Goal: Check status: Check status

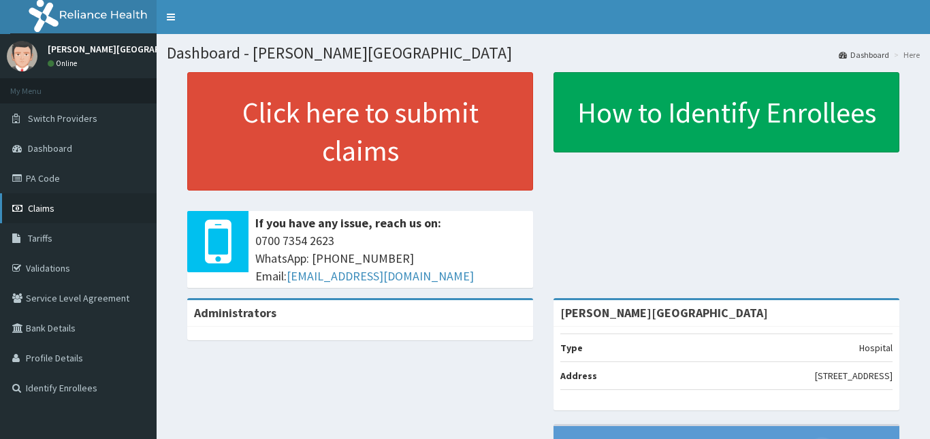
click at [50, 205] on span "Claims" at bounding box center [41, 208] width 27 height 12
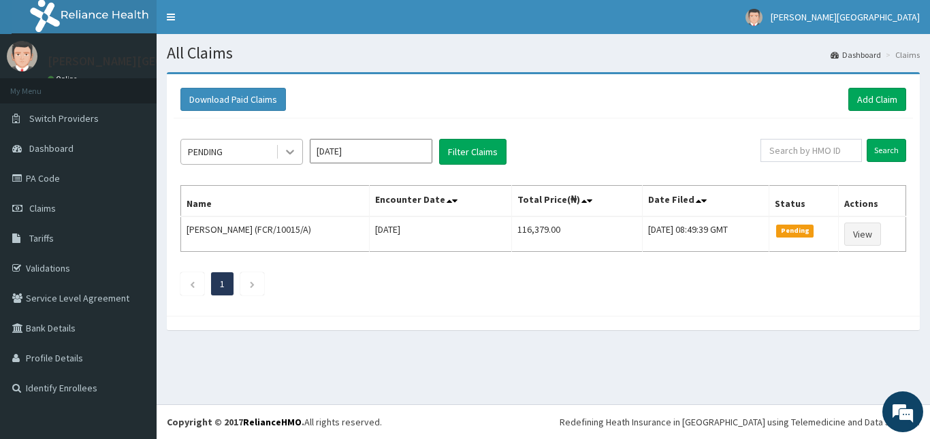
click at [291, 155] on icon at bounding box center [290, 152] width 14 height 14
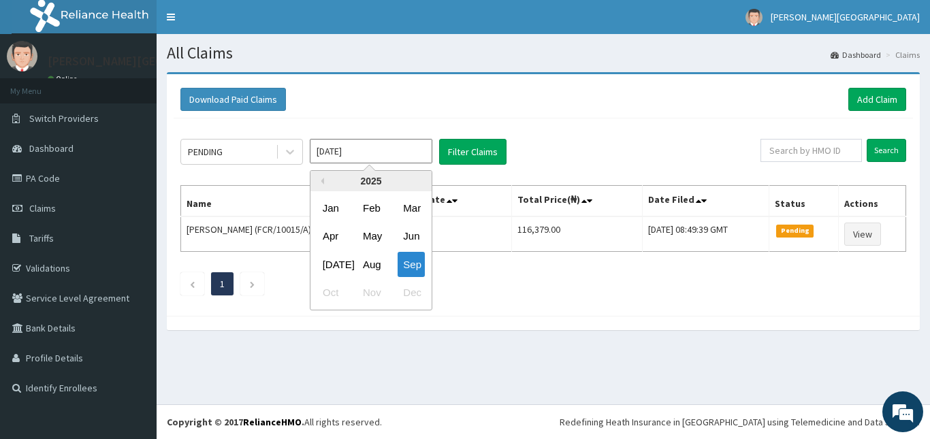
click at [404, 152] on input "[DATE]" at bounding box center [371, 151] width 123 height 25
click at [371, 266] on div "Aug" at bounding box center [371, 264] width 27 height 25
type input "[DATE]"
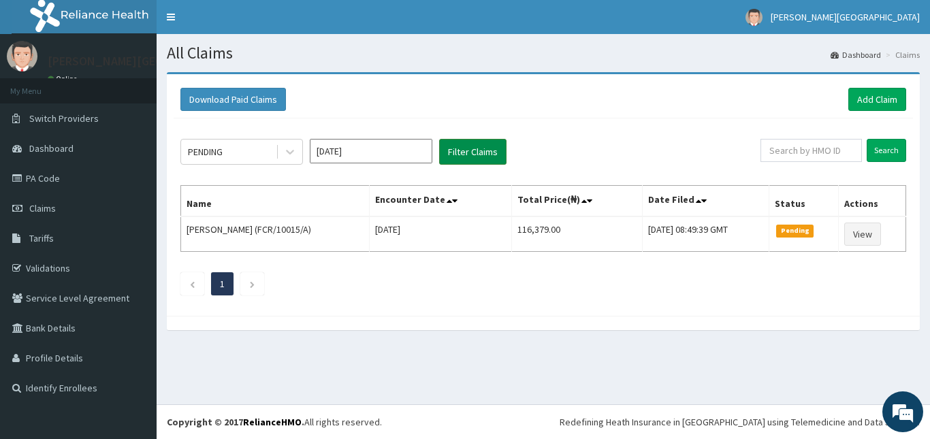
click at [481, 144] on button "Filter Claims" at bounding box center [472, 152] width 67 height 26
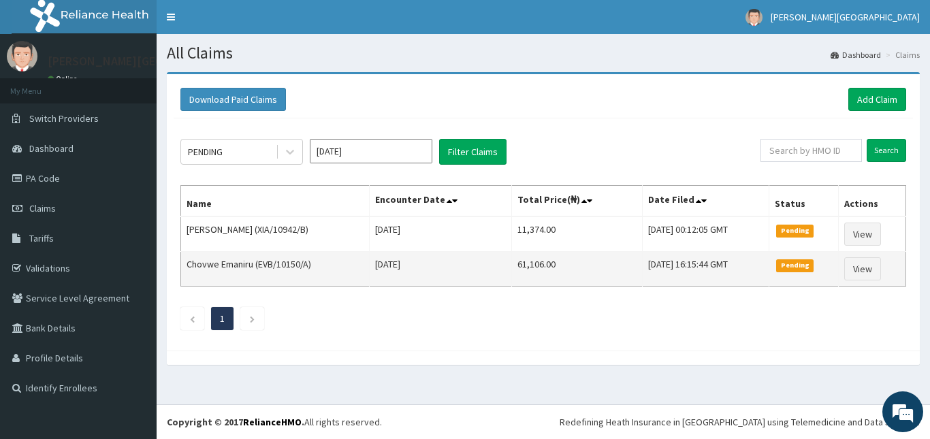
drag, startPoint x: 187, startPoint y: 202, endPoint x: 886, endPoint y: 267, distance: 702.5
click at [886, 267] on table "Name Encounter Date Total Price(₦) Date Filed Status Actions [PERSON_NAME] (XIA…" at bounding box center [543, 235] width 726 height 101
copy thead
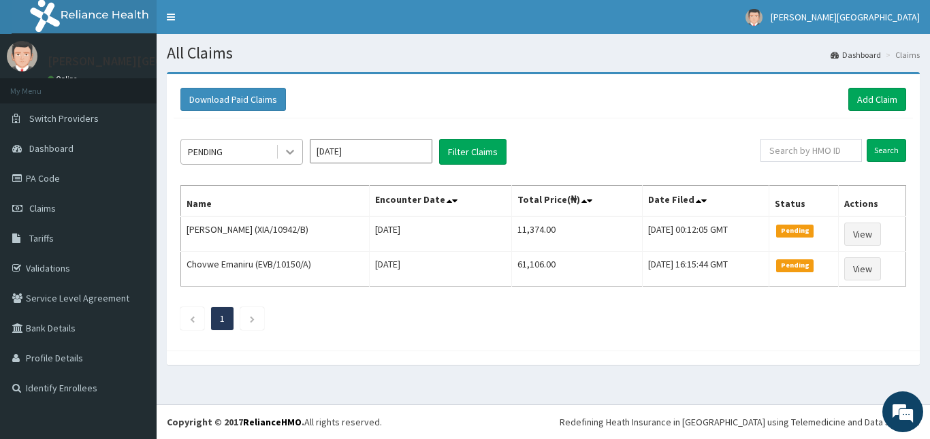
click at [287, 148] on icon at bounding box center [290, 152] width 14 height 14
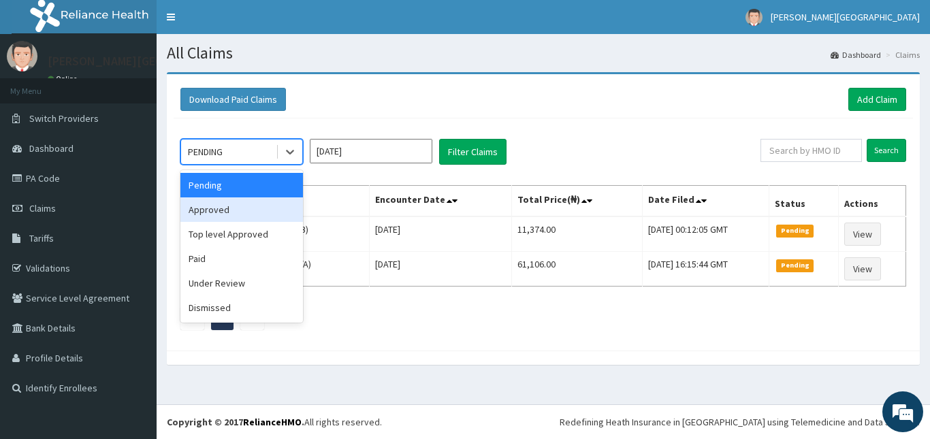
click at [251, 212] on div "Approved" at bounding box center [241, 209] width 123 height 25
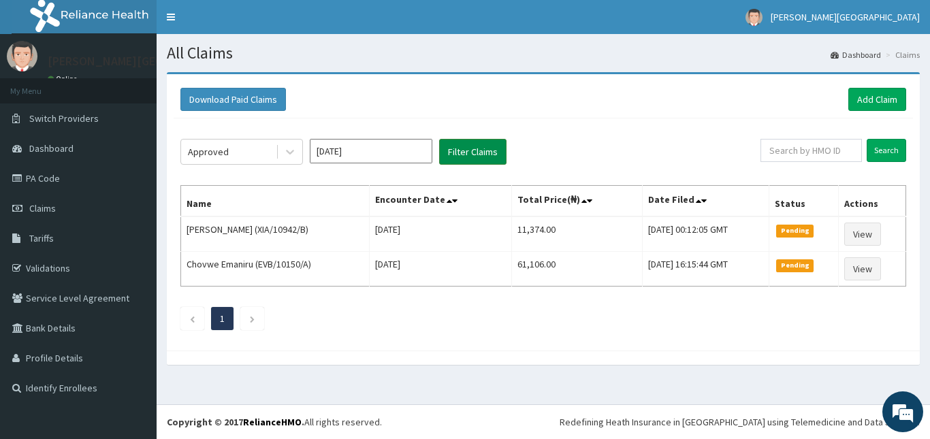
click at [471, 144] on button "Filter Claims" at bounding box center [472, 152] width 67 height 26
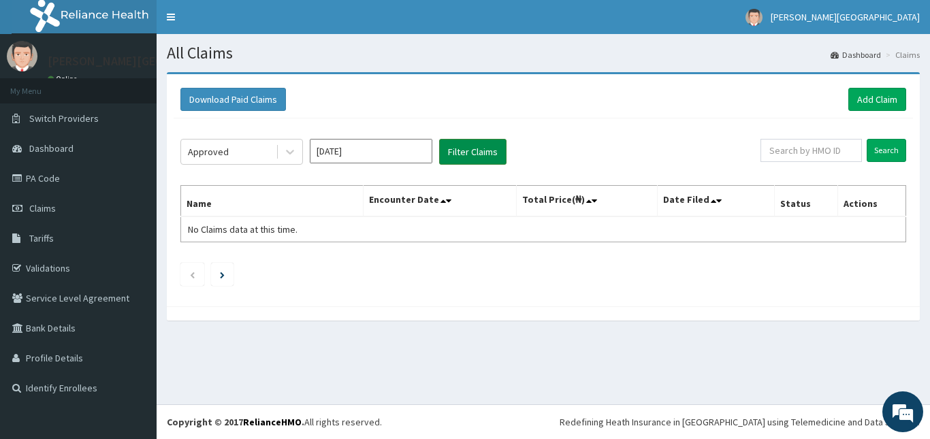
click at [450, 142] on button "Filter Claims" at bounding box center [472, 152] width 67 height 26
click at [296, 159] on icon at bounding box center [290, 152] width 14 height 14
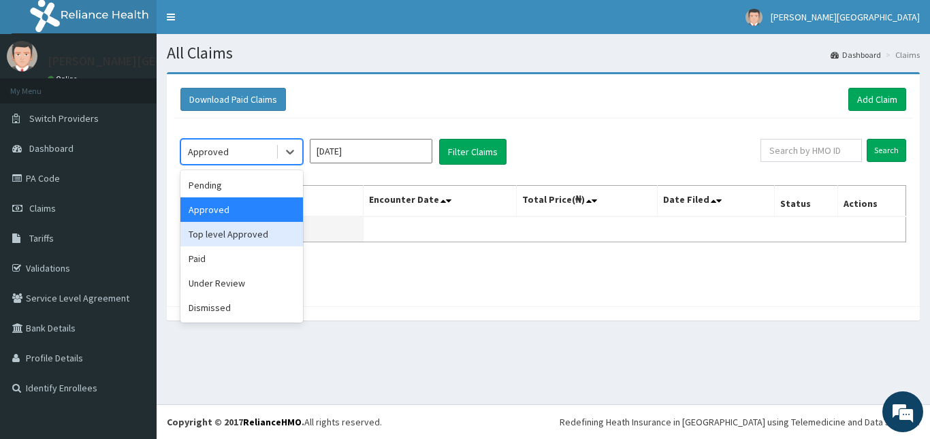
click at [241, 231] on div "Top level Approved" at bounding box center [241, 234] width 123 height 25
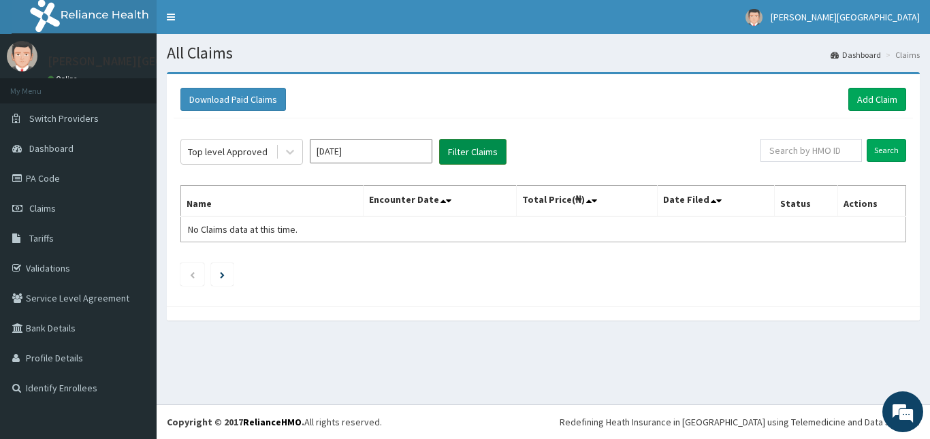
click at [461, 150] on button "Filter Claims" at bounding box center [472, 152] width 67 height 26
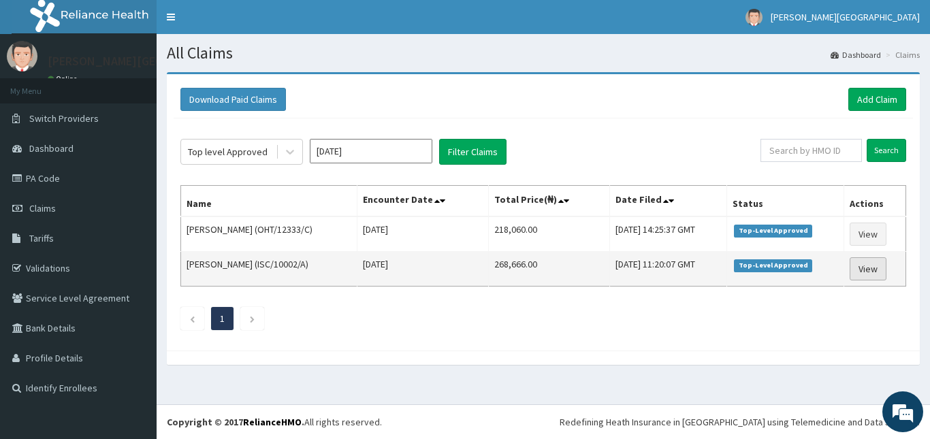
drag, startPoint x: 188, startPoint y: 203, endPoint x: 888, endPoint y: 271, distance: 703.4
click at [888, 271] on table "Name Encounter Date Total Price(₦) Date Filed Status Actions Abdulmuqit Bamidel…" at bounding box center [543, 235] width 726 height 101
copy thead
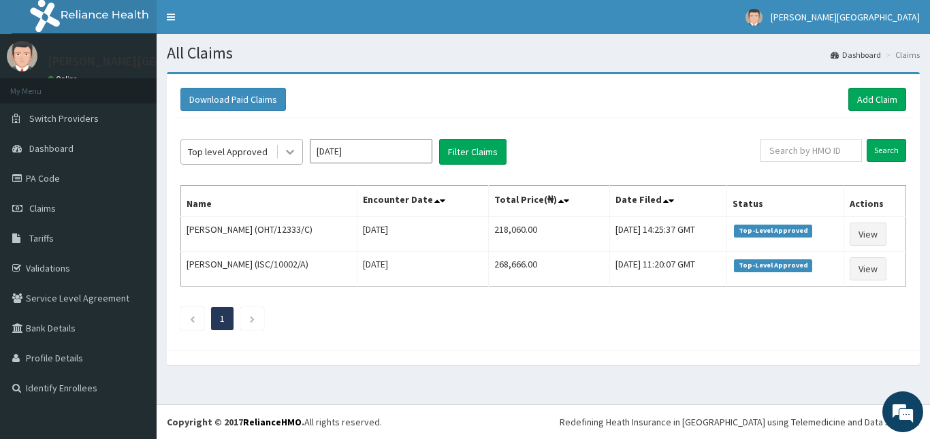
click at [284, 153] on icon at bounding box center [290, 152] width 14 height 14
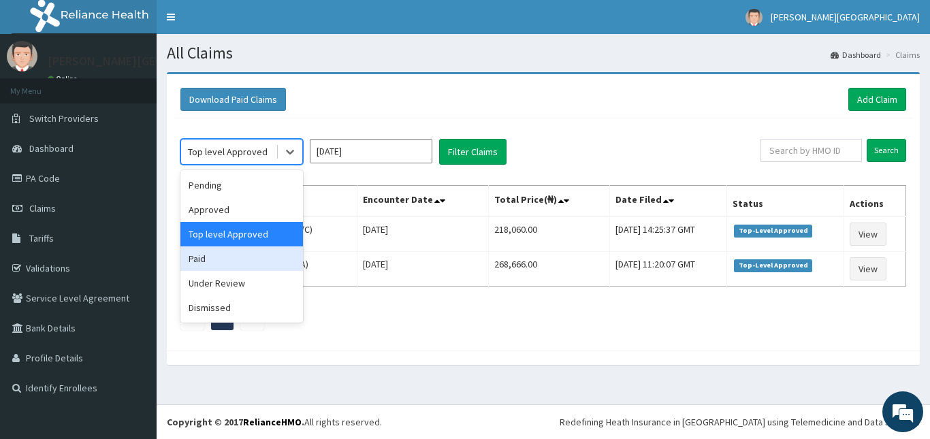
click at [257, 255] on div "Paid" at bounding box center [241, 259] width 123 height 25
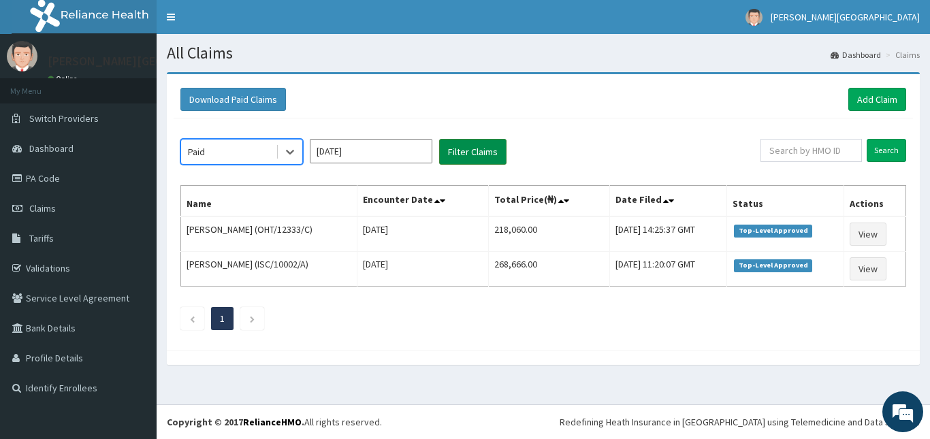
click at [454, 149] on button "Filter Claims" at bounding box center [472, 152] width 67 height 26
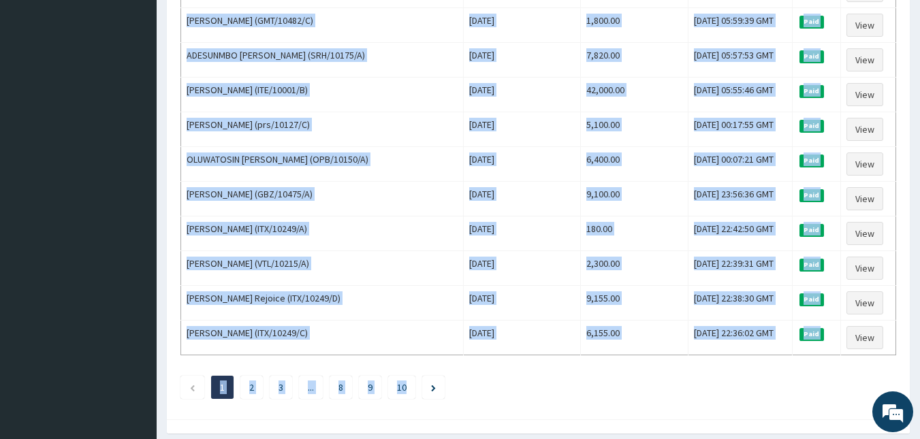
scroll to position [1651, 0]
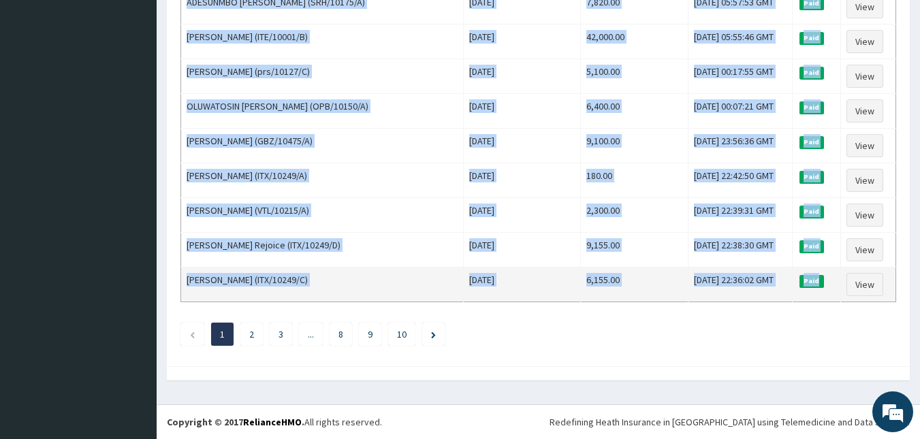
drag, startPoint x: 184, startPoint y: 204, endPoint x: 801, endPoint y: 282, distance: 622.0
copy table "Lore Ipsumdolo Sita Conse Adipi(₦) Elit Seddo Eiusmo Tempori UTLABORE ETDOLORE …"
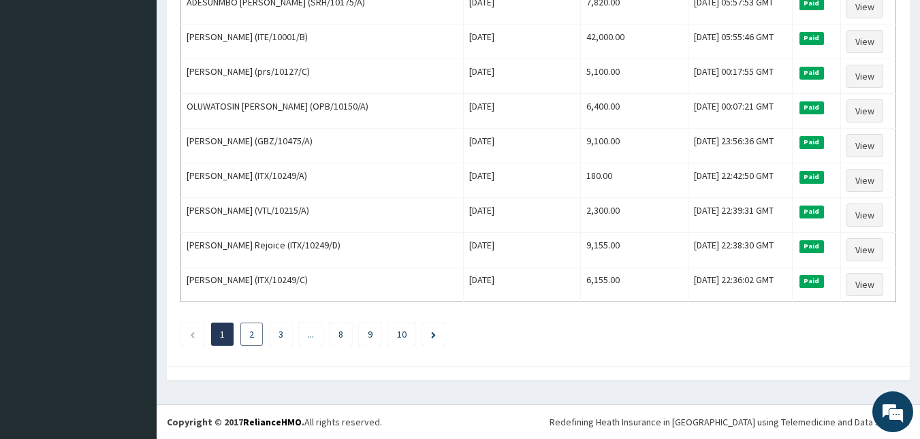
click at [245, 337] on li "2" at bounding box center [251, 334] width 22 height 23
click at [250, 334] on link "2" at bounding box center [251, 334] width 5 height 12
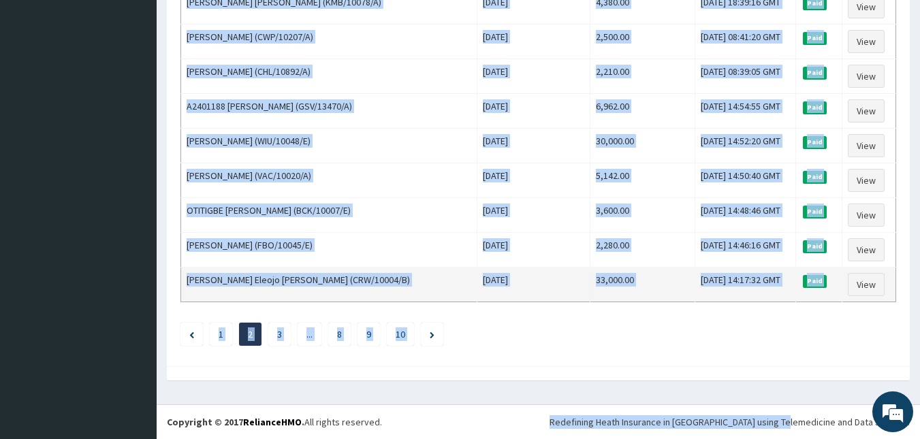
drag, startPoint x: 187, startPoint y: 206, endPoint x: 781, endPoint y: 287, distance: 599.9
copy table "Lore Ipsumdolo Sita Conse Adipi(₦) Elit Seddo Eiusmo Tempori Utlab Etdolore (MA…"
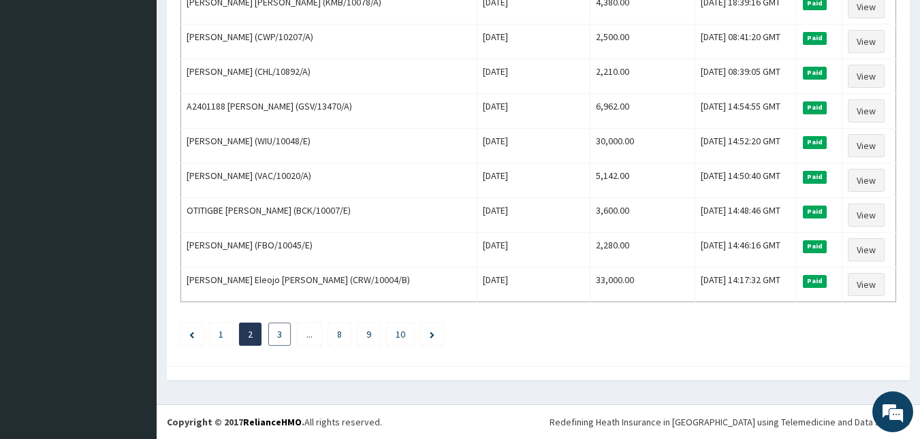
click at [279, 333] on link "3" at bounding box center [279, 334] width 5 height 12
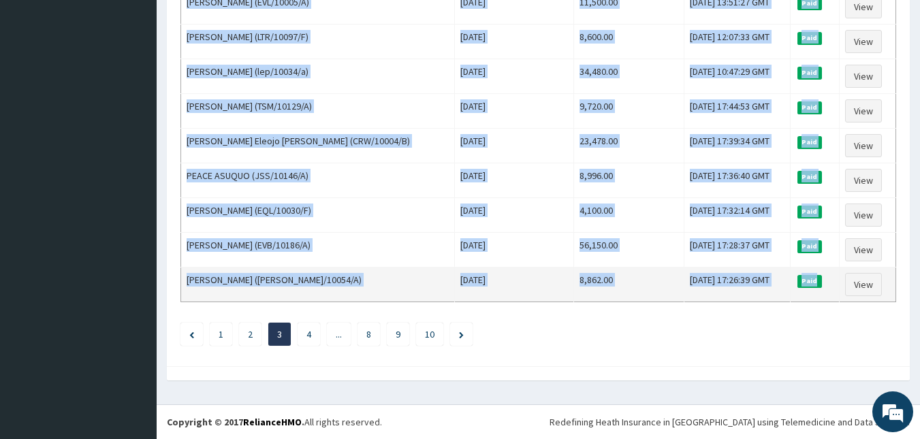
drag, startPoint x: 189, startPoint y: 205, endPoint x: 836, endPoint y: 285, distance: 651.9
copy table "Lore Ipsumdolo Sita Conse Adipi(₦) Elit Seddo Eiusmo Tempori Utla Etdol (MAG/14…"
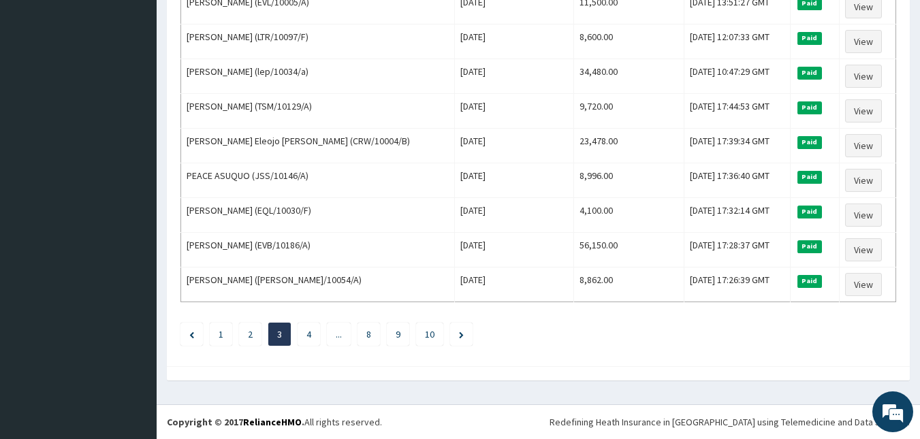
click at [309, 334] on link "4" at bounding box center [308, 334] width 5 height 12
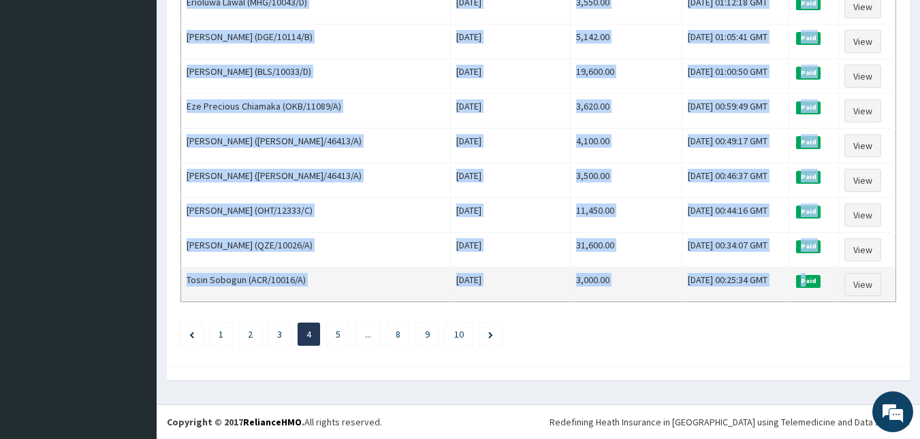
drag, startPoint x: 178, startPoint y: 202, endPoint x: 815, endPoint y: 283, distance: 641.9
copy div "Lore Ipsumd Sitame Cons Adipiscin Elit Seddo Eiusm(₦) Temp Incid Utlabo Etdolor…"
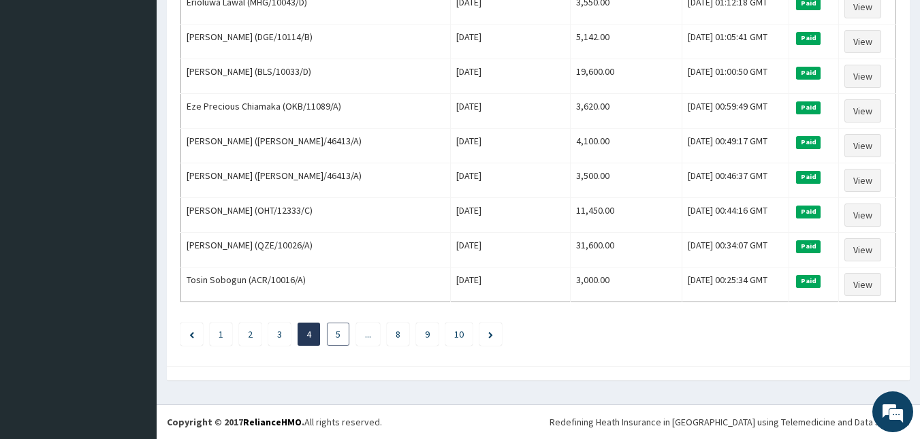
click at [340, 336] on link "5" at bounding box center [338, 334] width 5 height 12
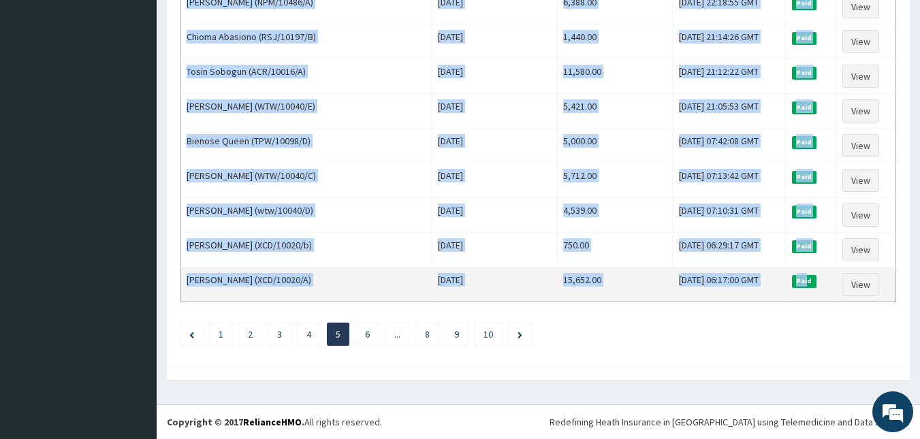
drag, startPoint x: 182, startPoint y: 208, endPoint x: 814, endPoint y: 293, distance: 637.7
copy table "Lore Ipsumdolo Sita Conse Adipi(₦) Elit Seddo Eiusmo Tempori Utlabo Etdolore (M…"
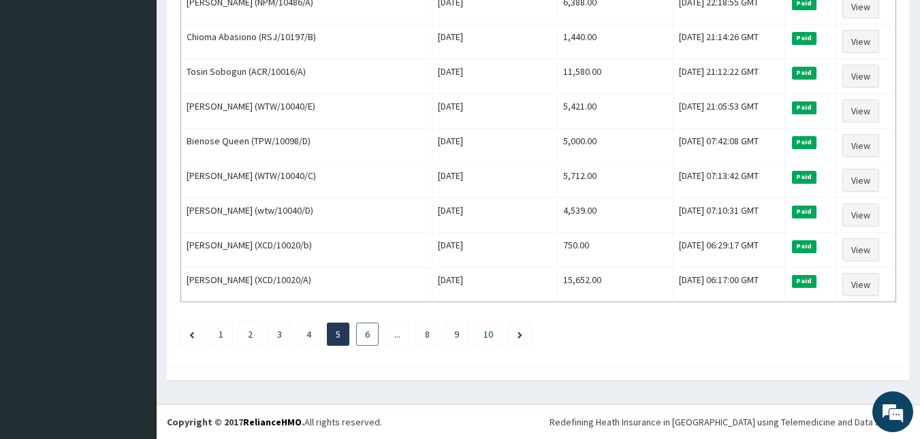
click at [367, 334] on link "6" at bounding box center [367, 334] width 5 height 12
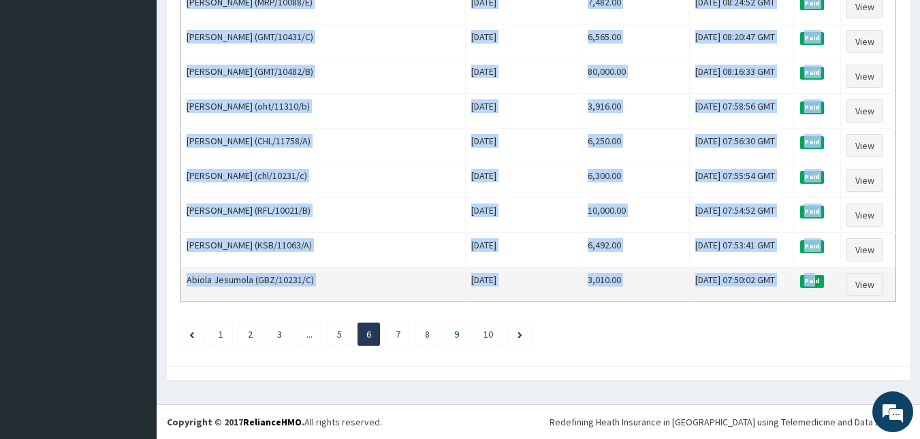
drag, startPoint x: 187, startPoint y: 204, endPoint x: 820, endPoint y: 287, distance: 638.8
copy table "Lore Ipsumdolo Sita Conse Adipi(₦) Elit Seddo Eiusmo Tempori Utlabore Etdolor (…"
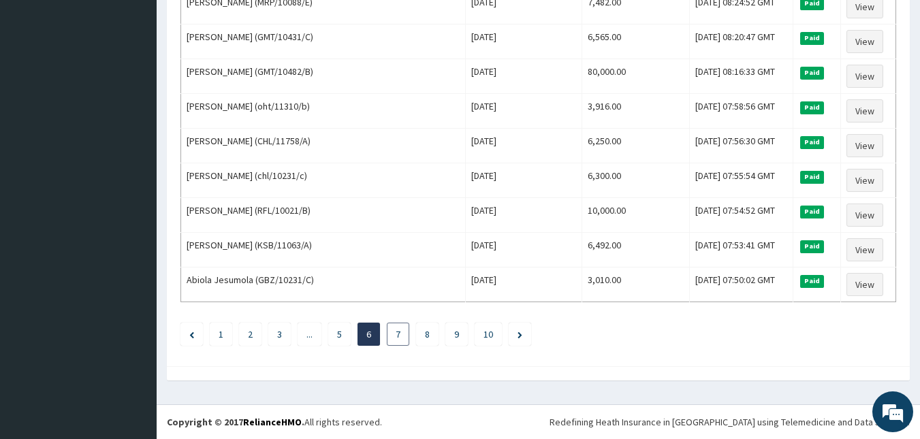
click at [398, 332] on link "7" at bounding box center [398, 334] width 5 height 12
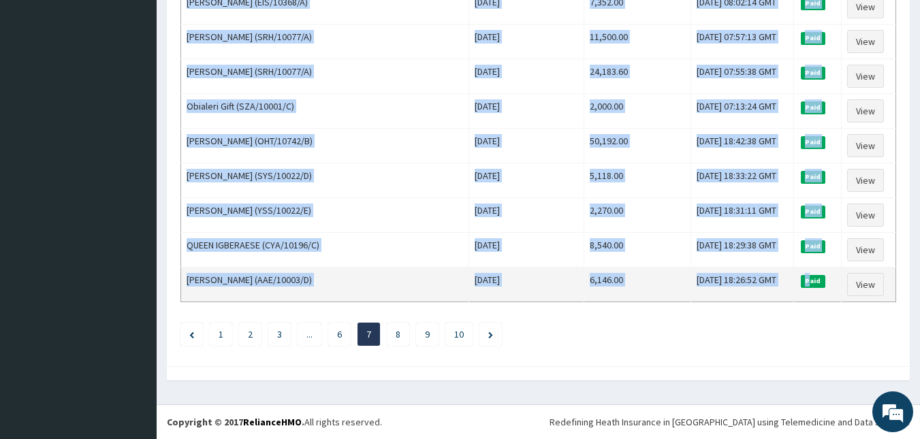
drag, startPoint x: 185, startPoint y: 204, endPoint x: 806, endPoint y: 280, distance: 625.8
copy table "Lore Ipsumdolo Sita Conse Adipi(₦) Elit Seddo Eiusmo Tempori Utlaboreetd Magnaa…"
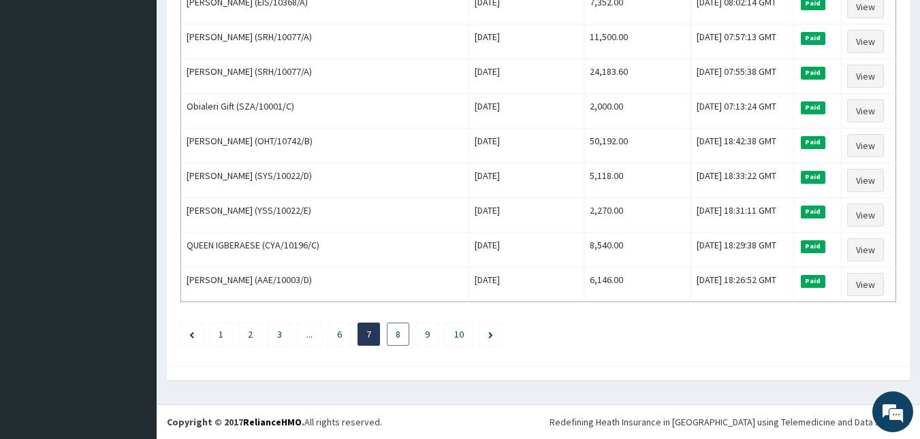
click at [399, 335] on link "8" at bounding box center [398, 334] width 5 height 12
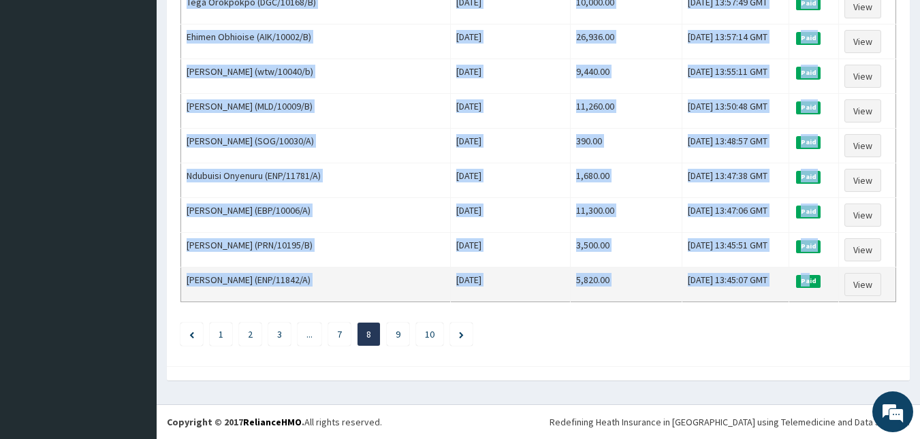
drag, startPoint x: 187, startPoint y: 204, endPoint x: 812, endPoint y: 281, distance: 630.5
copy table "Lore Ipsumdolo Sita Conse Adipi(₦) Elit Seddo Eiusmo Tempori Utlabo Etdolorema …"
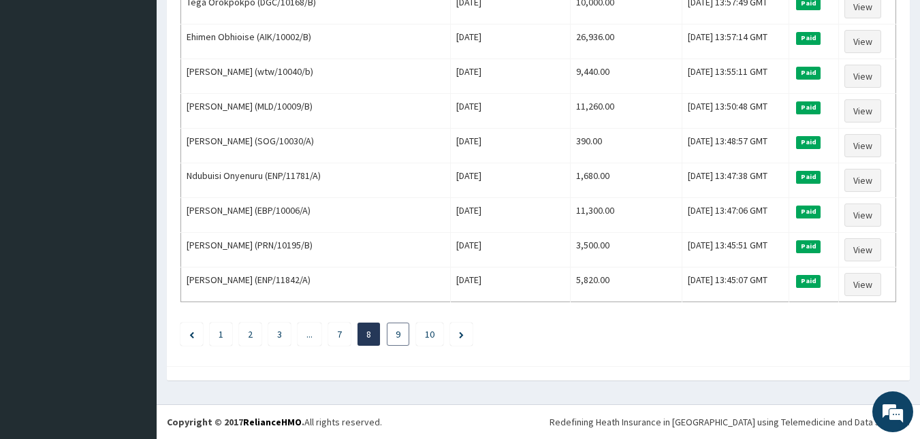
click at [398, 336] on link "9" at bounding box center [398, 334] width 5 height 12
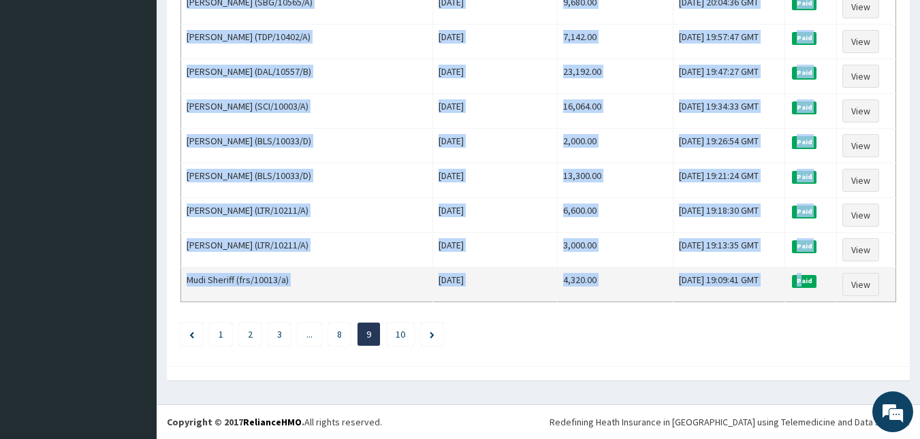
drag, startPoint x: 183, startPoint y: 204, endPoint x: 809, endPoint y: 282, distance: 631.4
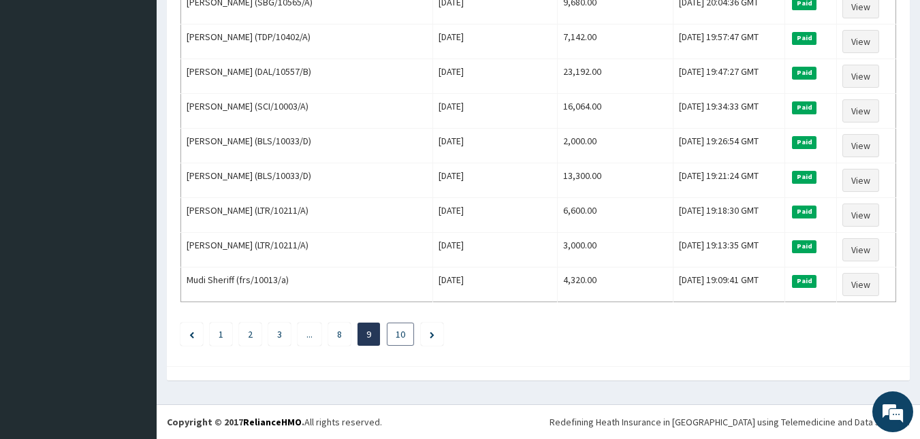
click at [402, 333] on link "10" at bounding box center [401, 334] width 10 height 12
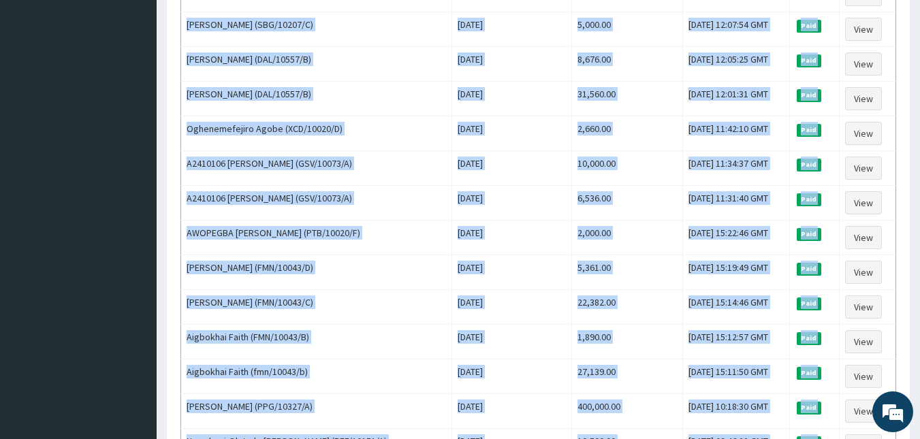
scroll to position [1269, 0]
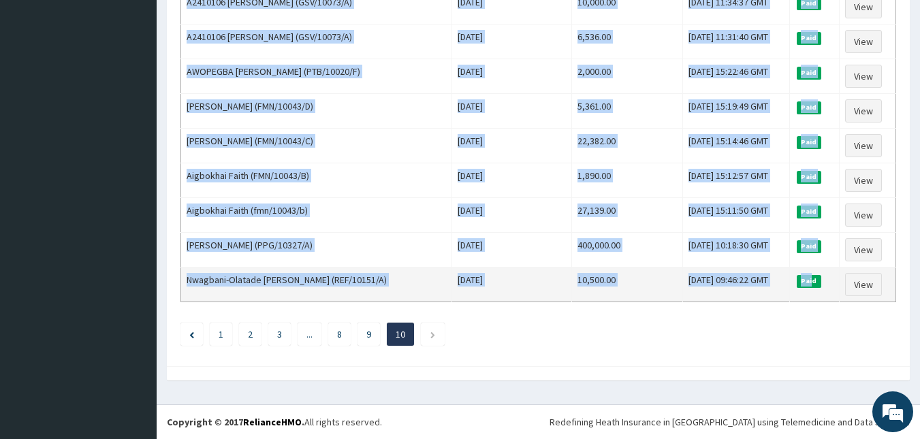
drag, startPoint x: 183, startPoint y: 204, endPoint x: 817, endPoint y: 285, distance: 639.8
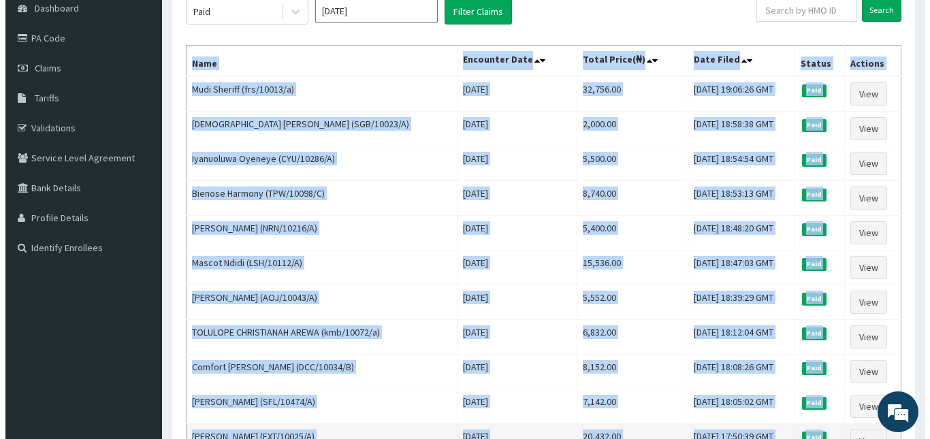
scroll to position [0, 0]
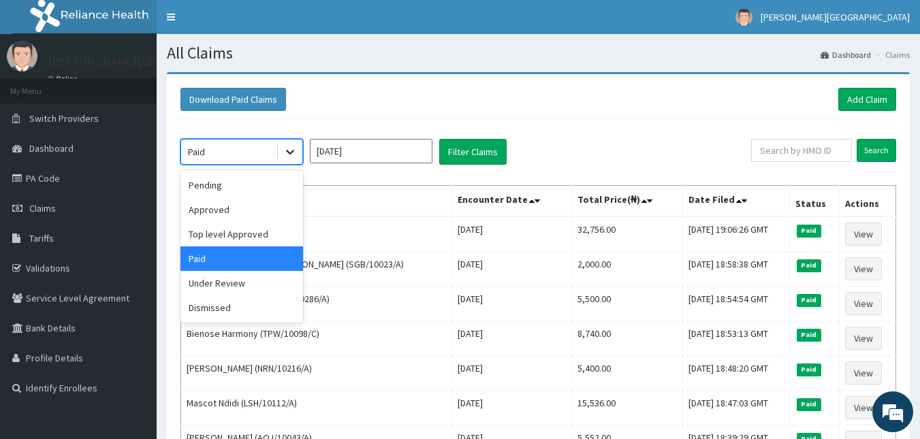
click at [291, 151] on icon at bounding box center [290, 152] width 14 height 14
click at [247, 285] on div "Under Review" at bounding box center [241, 283] width 123 height 25
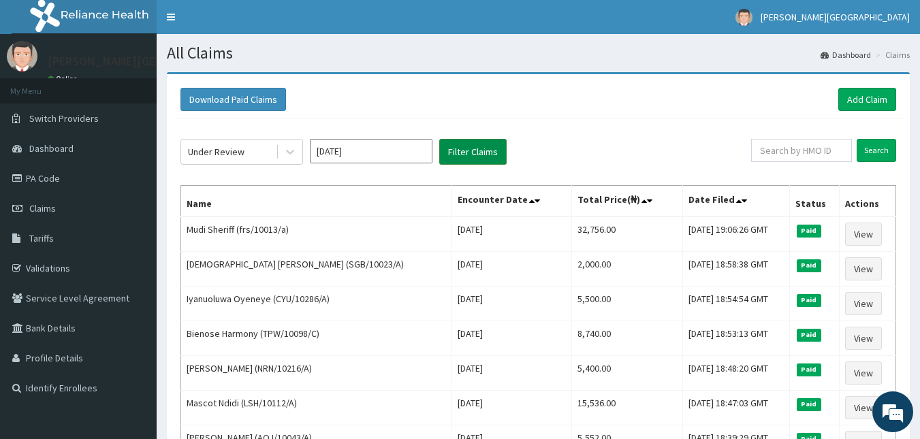
click at [474, 152] on button "Filter Claims" at bounding box center [472, 152] width 67 height 26
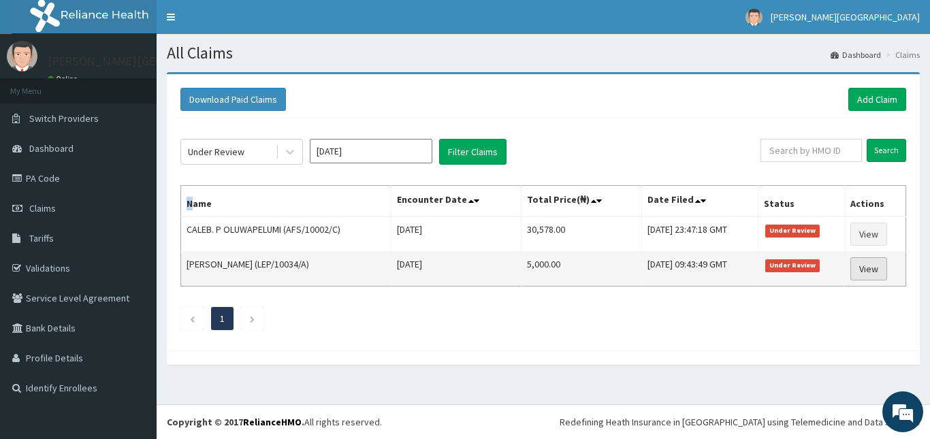
drag, startPoint x: 190, startPoint y: 201, endPoint x: 879, endPoint y: 265, distance: 692.2
click at [879, 265] on table "Name Encounter Date Total Price(₦) Date Filed Status Actions CALEB. P OLUWAPELU…" at bounding box center [543, 235] width 726 height 101
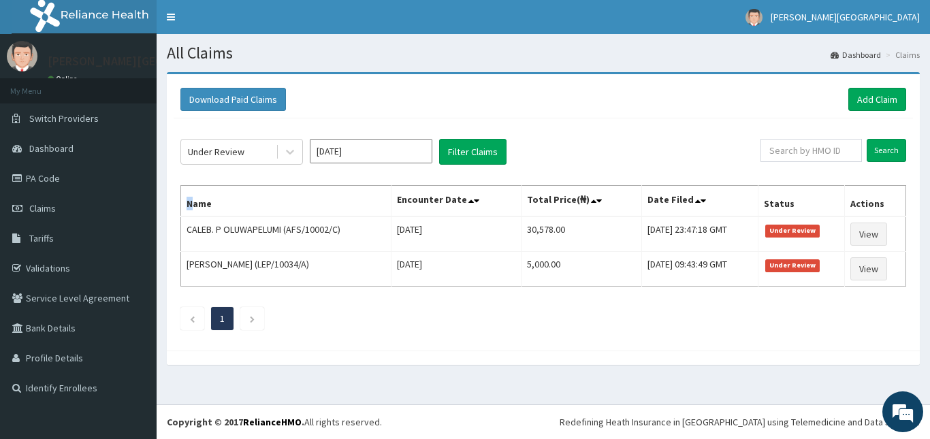
click at [204, 197] on th "Name" at bounding box center [286, 201] width 210 height 31
click at [186, 199] on th "Name" at bounding box center [286, 201] width 210 height 31
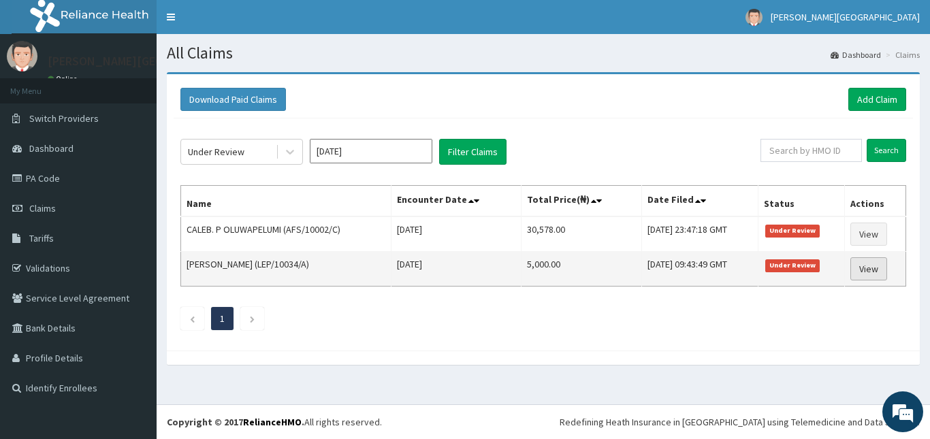
drag, startPoint x: 185, startPoint y: 201, endPoint x: 880, endPoint y: 268, distance: 698.6
click at [880, 268] on table "Name Encounter Date Total Price(₦) Date Filed Status Actions CALEB. P OLUWAPELU…" at bounding box center [543, 235] width 726 height 101
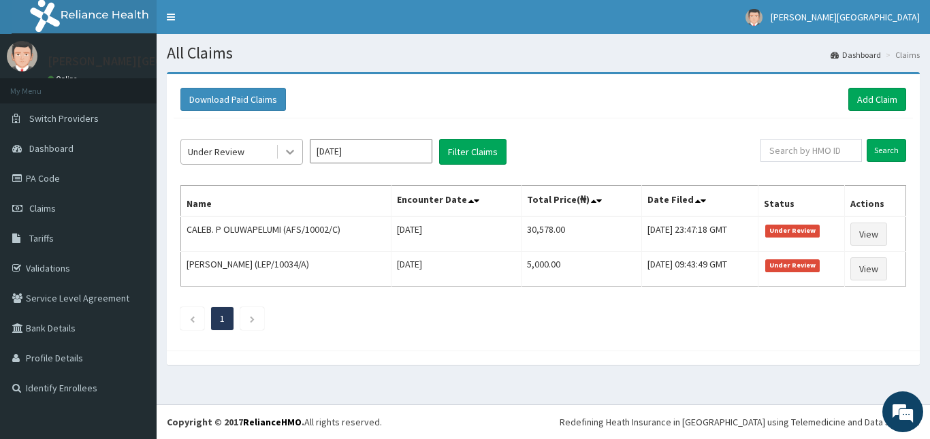
click at [300, 145] on div at bounding box center [290, 152] width 25 height 25
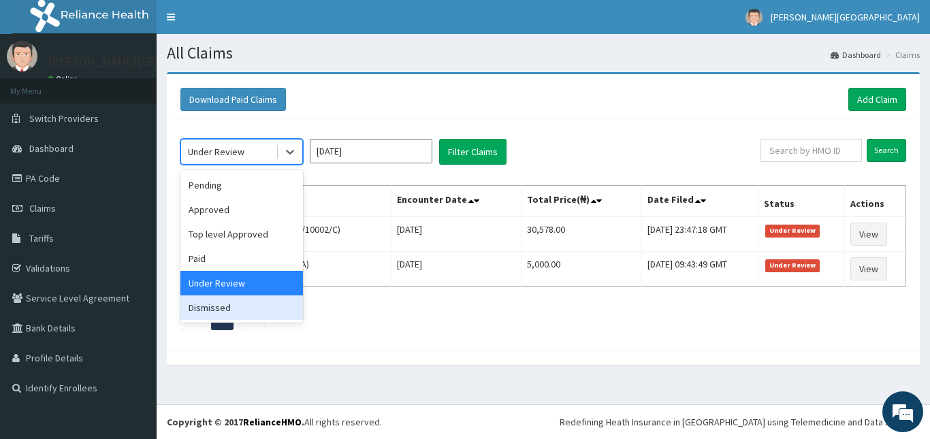
click at [229, 302] on div "Dismissed" at bounding box center [241, 308] width 123 height 25
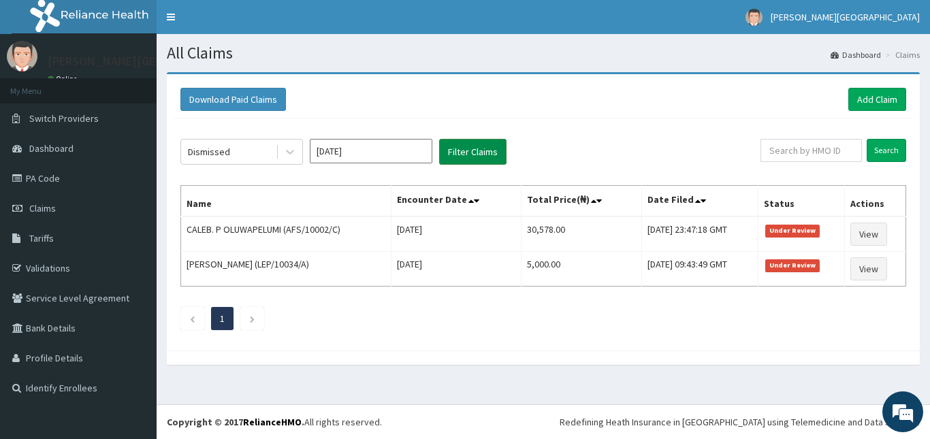
click at [477, 154] on button "Filter Claims" at bounding box center [472, 152] width 67 height 26
